Goal: Task Accomplishment & Management: Use online tool/utility

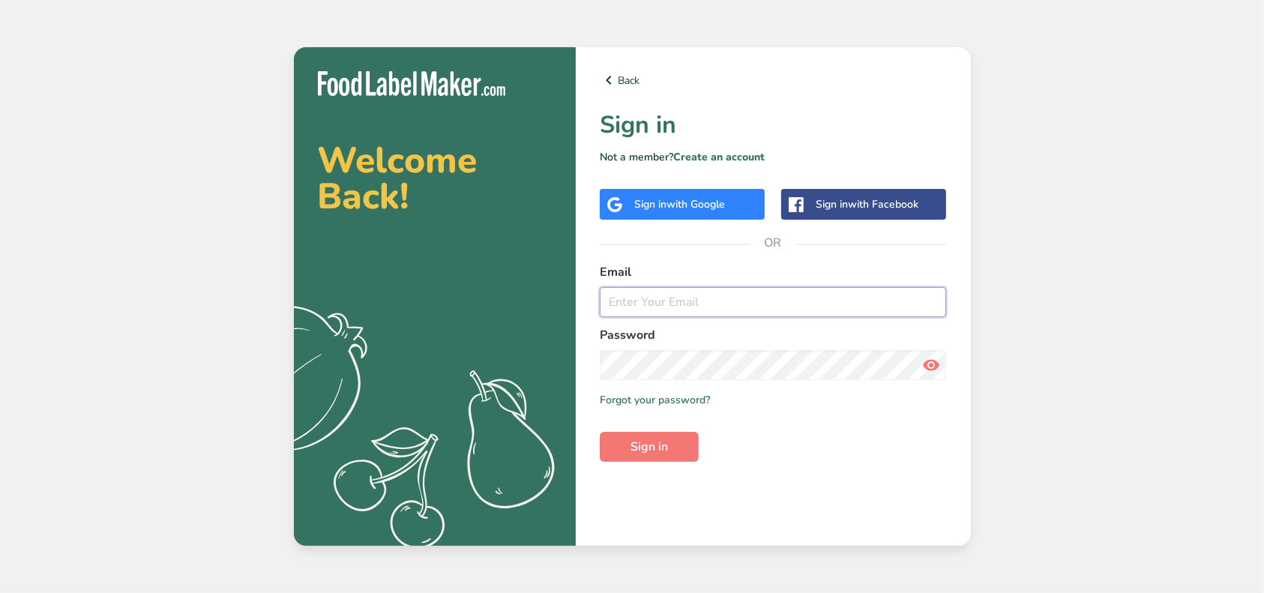
click at [644, 308] on input "email" at bounding box center [773, 302] width 347 height 30
type input "[EMAIL_ADDRESS][DOMAIN_NAME]"
click at [600, 432] on button "Sign in" at bounding box center [649, 447] width 99 height 30
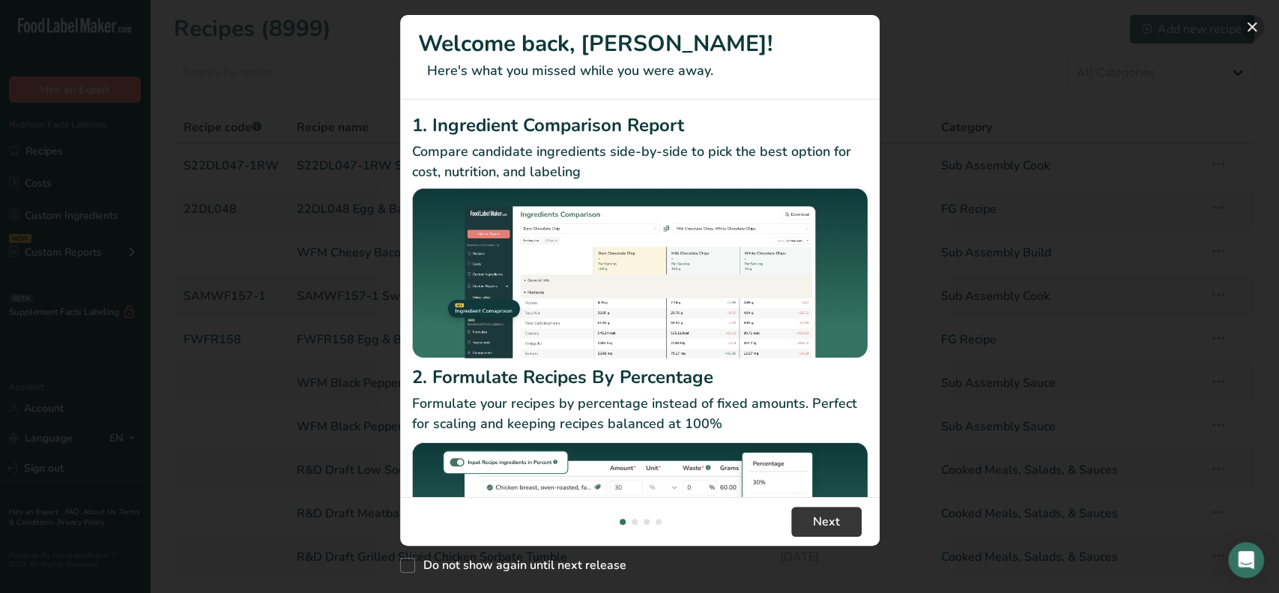
click at [1250, 25] on button "New Features" at bounding box center [1252, 27] width 24 height 24
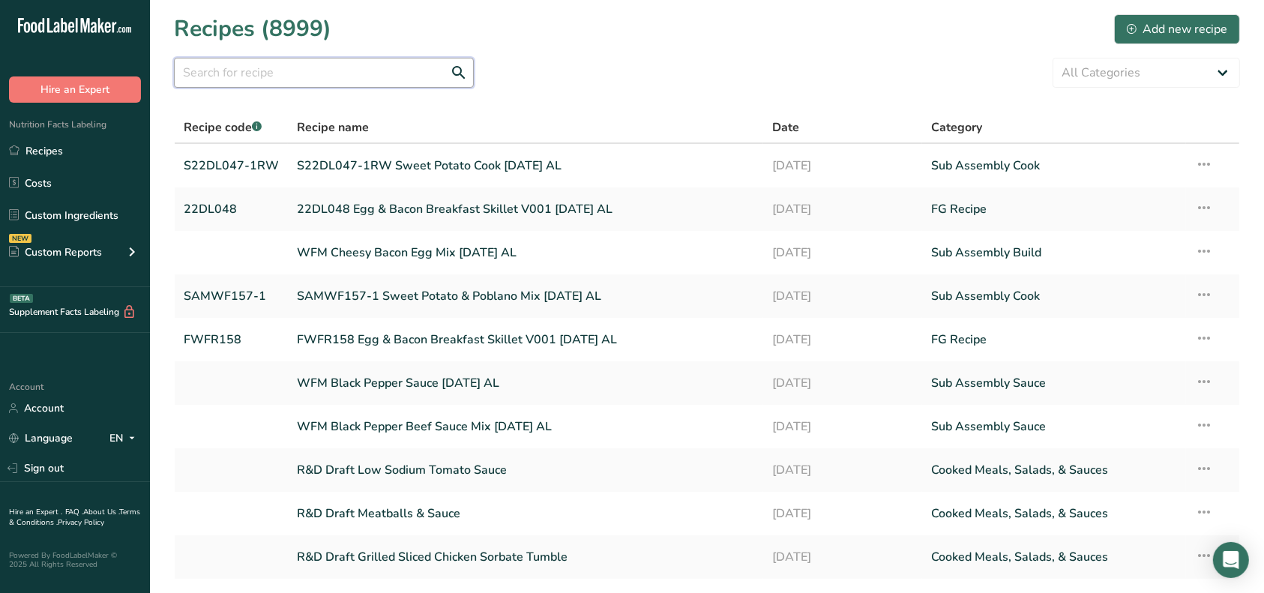
click at [322, 73] on input "text" at bounding box center [324, 73] width 300 height 30
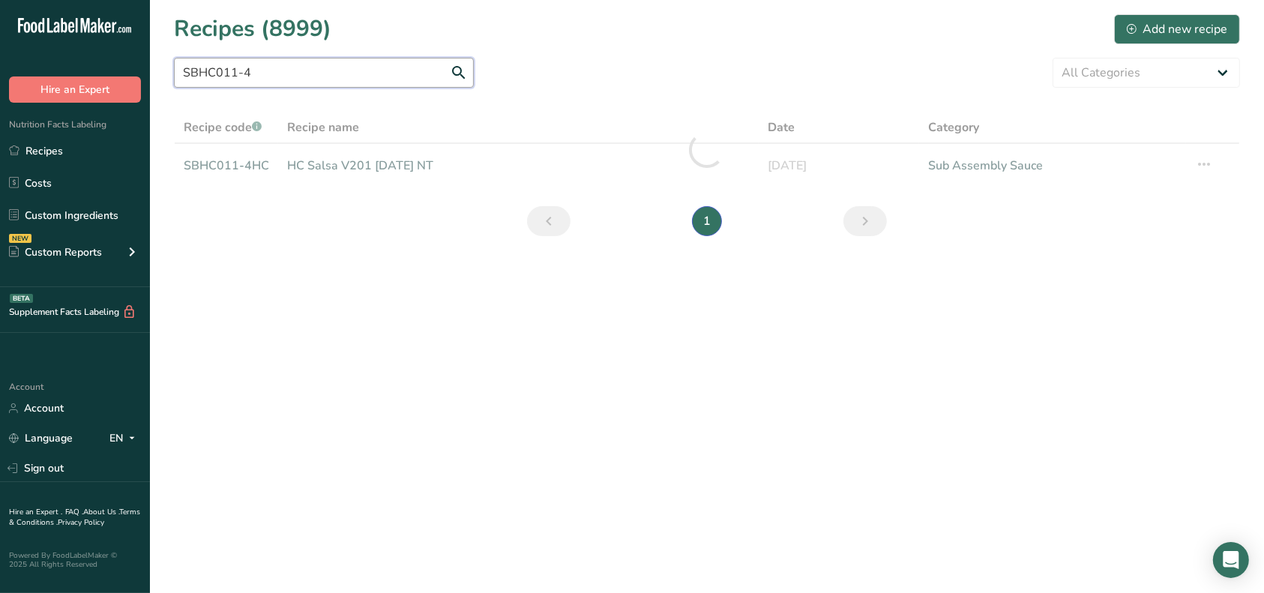
type input "SBHC011-4"
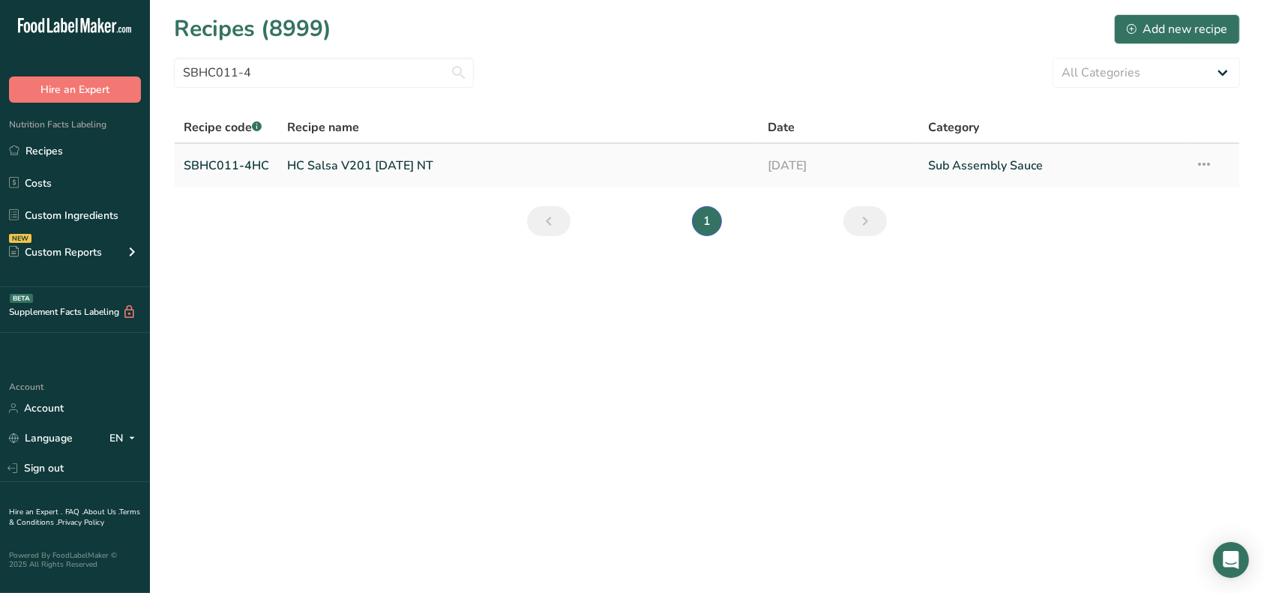
click at [300, 166] on link "HC Salsa V201 [DATE] NT" at bounding box center [518, 165] width 462 height 31
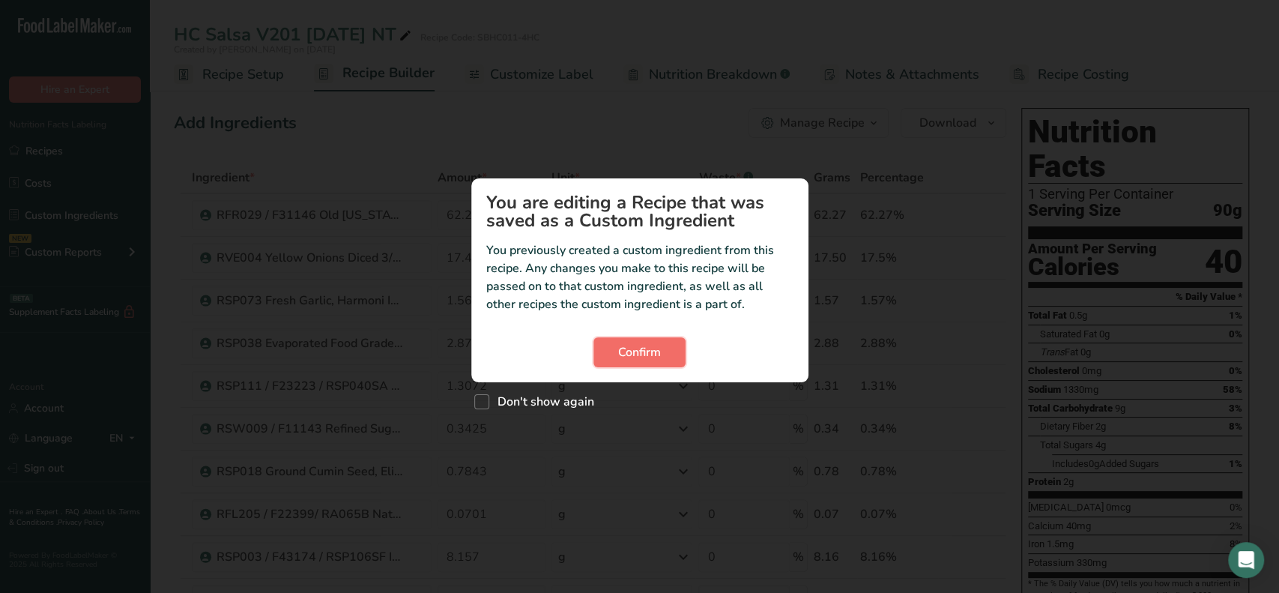
click at [654, 352] on span "Confirm" at bounding box center [639, 352] width 43 height 18
